Goal: Find specific fact: Find specific fact

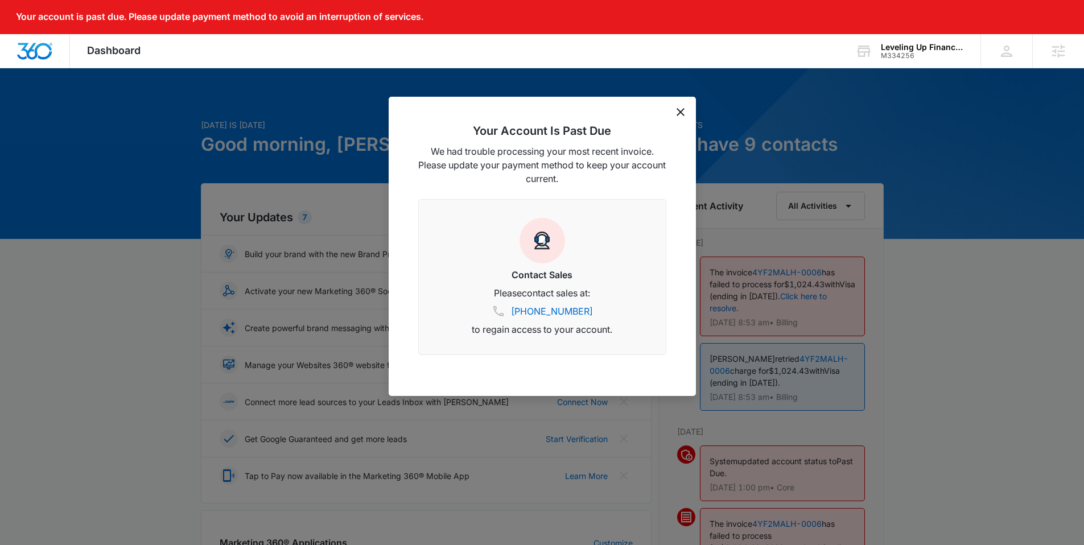
click at [676, 110] on icon "dismiss this dialog" at bounding box center [680, 112] width 8 height 8
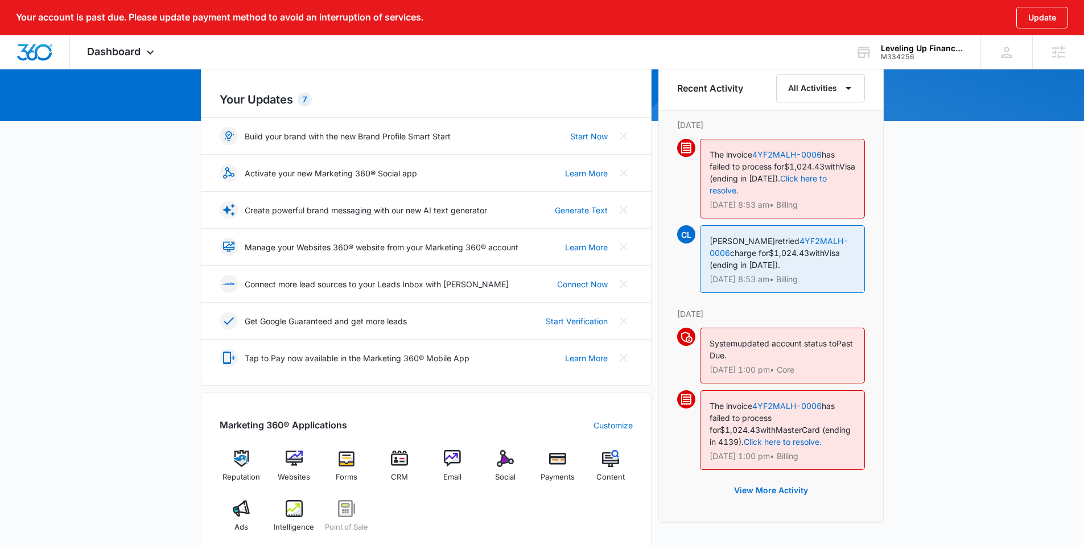
scroll to position [352, 0]
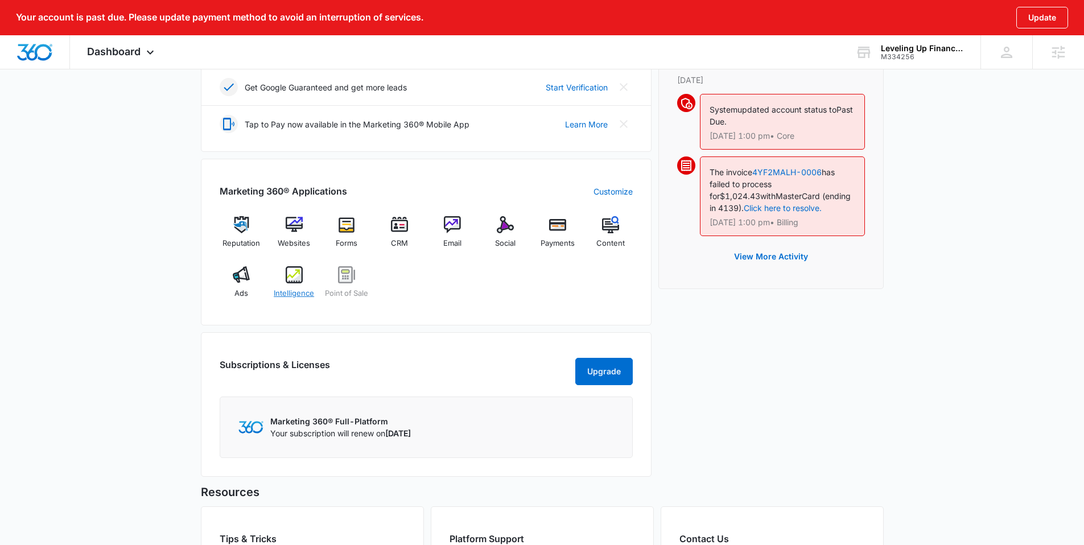
click at [287, 292] on span "Intelligence" at bounding box center [294, 293] width 40 height 11
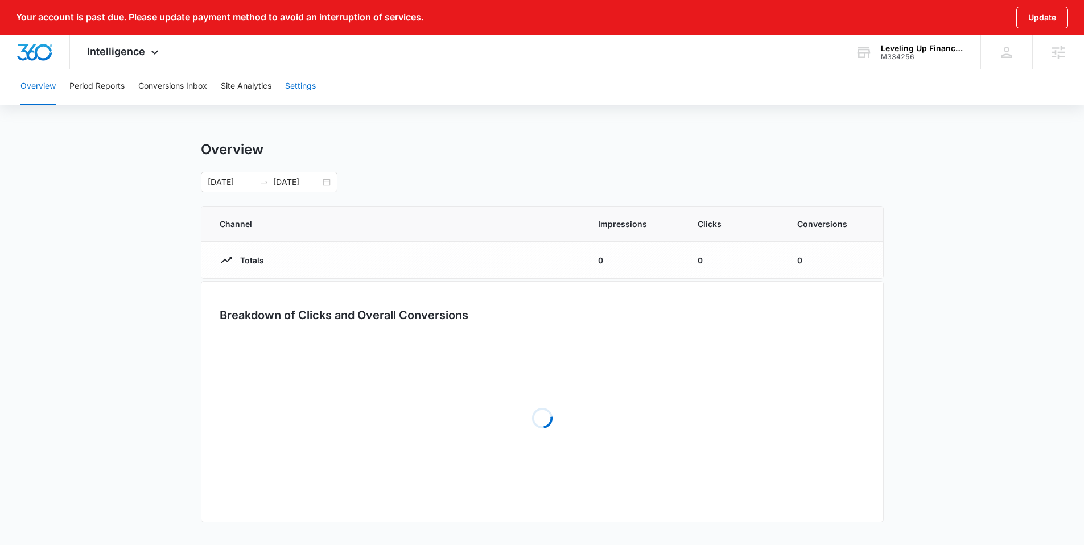
click at [306, 97] on button "Settings" at bounding box center [300, 86] width 31 height 36
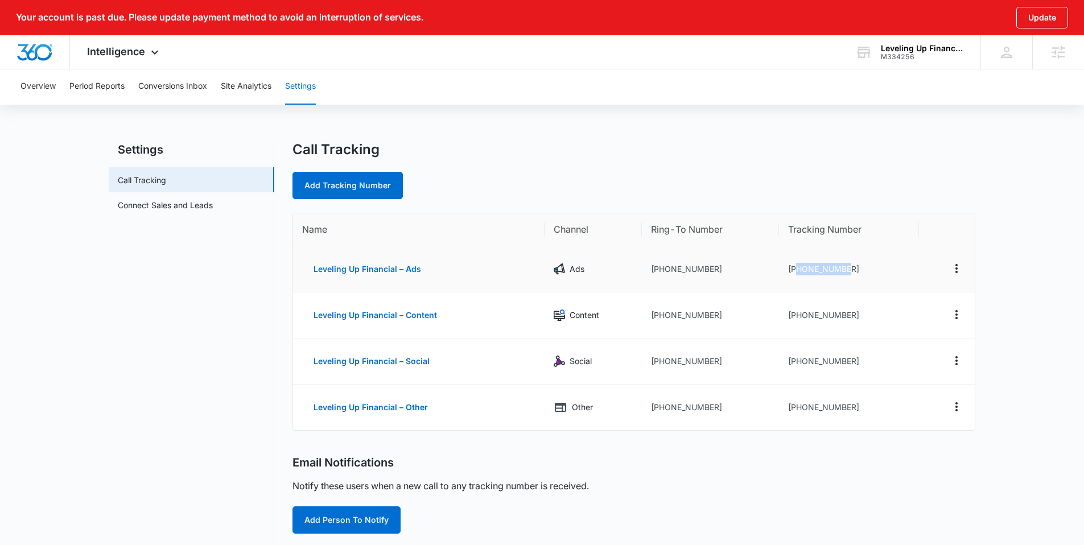
drag, startPoint x: 870, startPoint y: 266, endPoint x: 797, endPoint y: 271, distance: 73.0
click at [797, 271] on td "[PHONE_NUMBER]" at bounding box center [849, 269] width 140 height 46
copy td "9012499880"
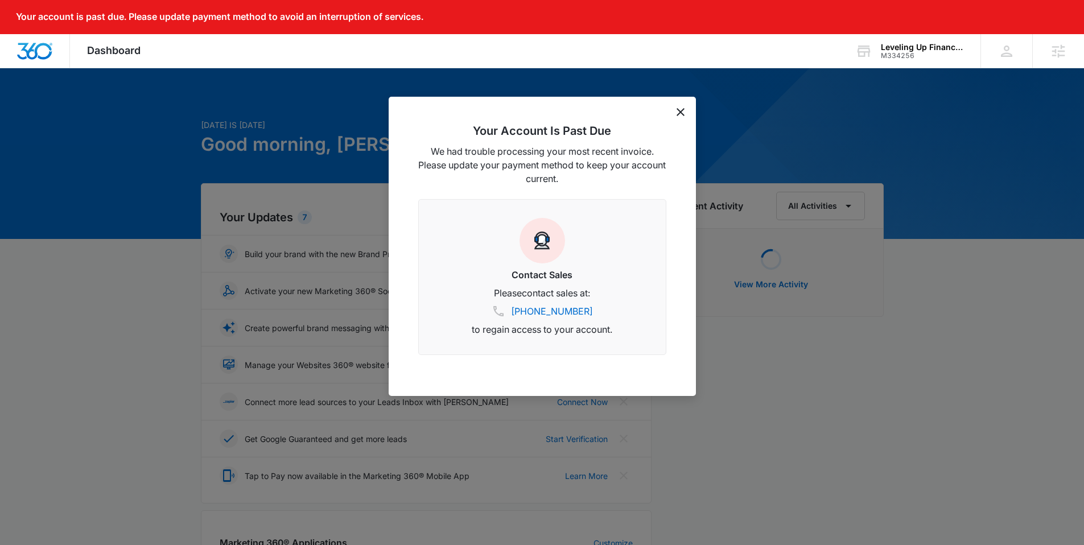
click at [682, 108] on icon "dismiss this dialog" at bounding box center [680, 112] width 8 height 8
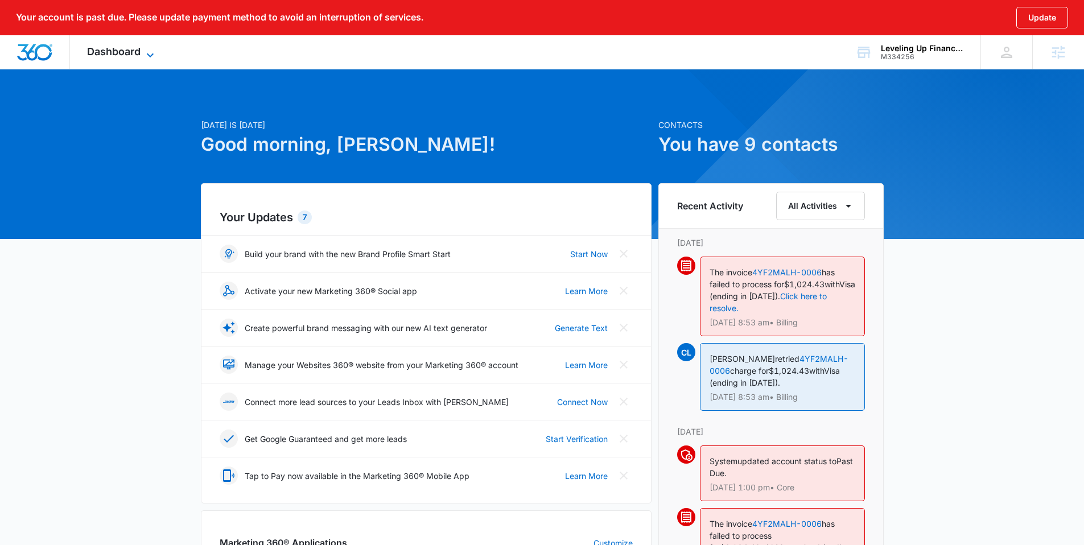
click at [128, 49] on span "Dashboard" at bounding box center [113, 52] width 53 height 12
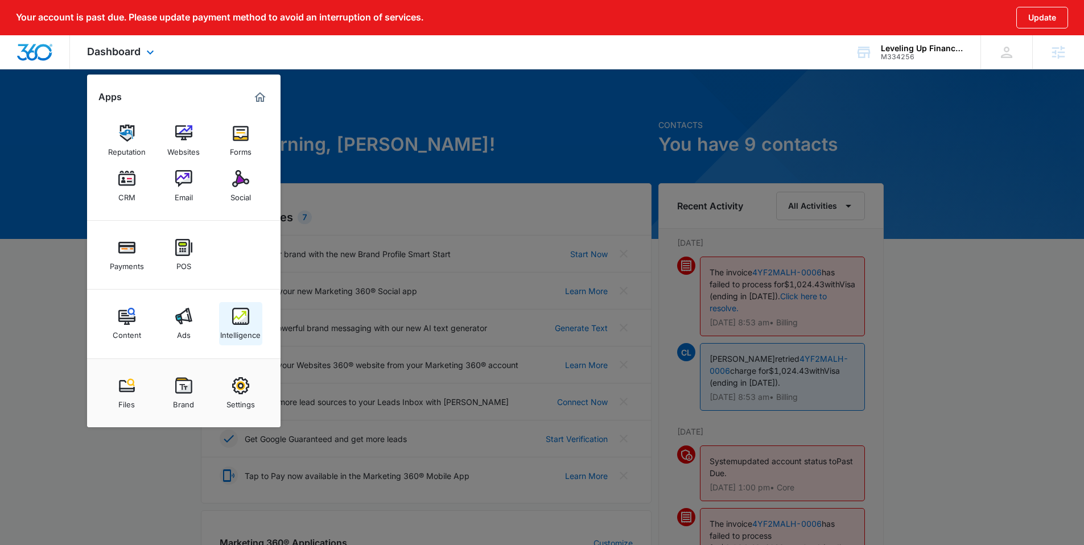
click at [241, 330] on div "Intelligence" at bounding box center [240, 332] width 40 height 15
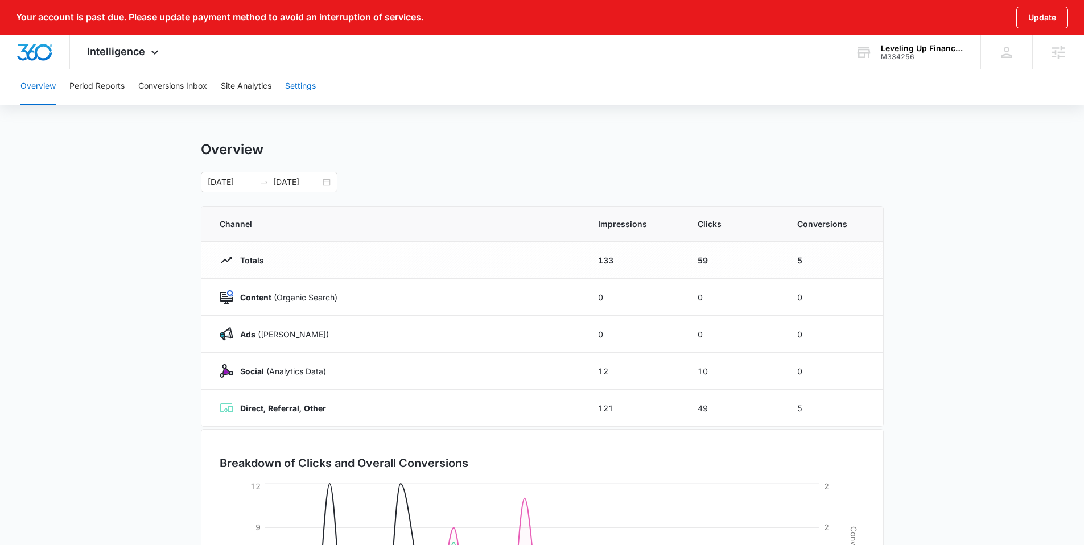
click at [293, 89] on button "Settings" at bounding box center [300, 86] width 31 height 36
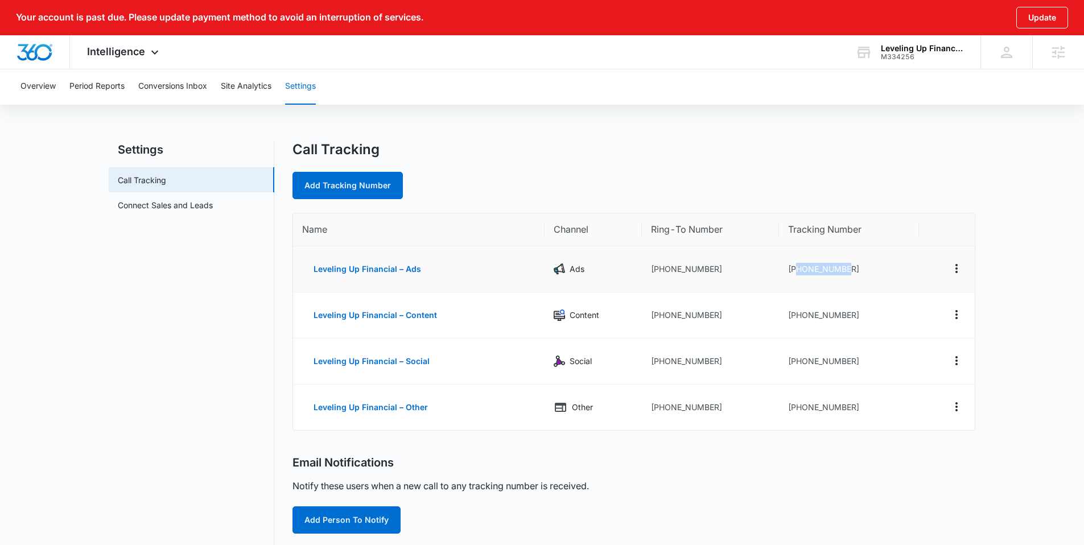
drag, startPoint x: 864, startPoint y: 279, endPoint x: 798, endPoint y: 269, distance: 67.3
click at [798, 269] on td "[PHONE_NUMBER]" at bounding box center [849, 269] width 140 height 46
copy td "9012499880"
